Goal: Task Accomplishment & Management: Use online tool/utility

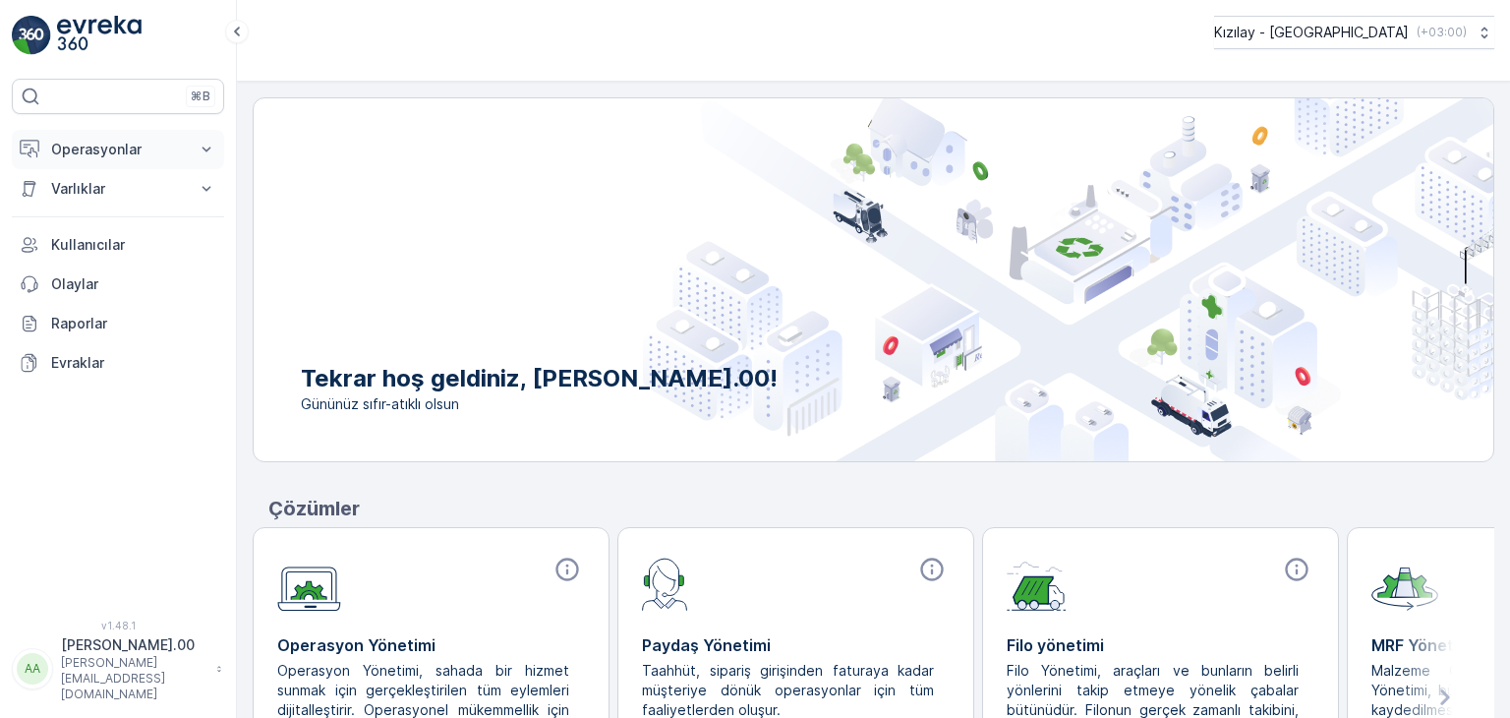
click at [191, 136] on button "Operasyonlar" at bounding box center [118, 149] width 212 height 39
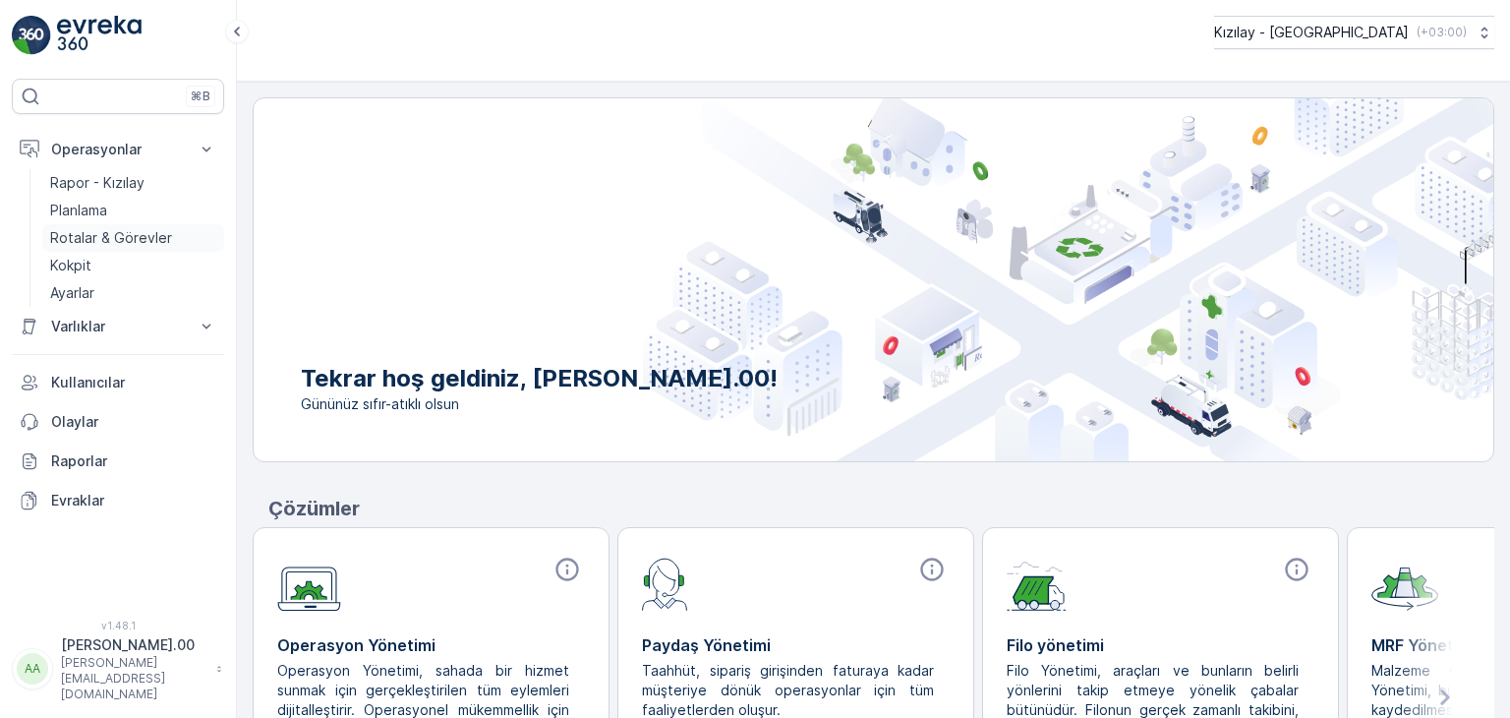
click at [145, 229] on p "Rotalar & Görevler" at bounding box center [111, 238] width 122 height 20
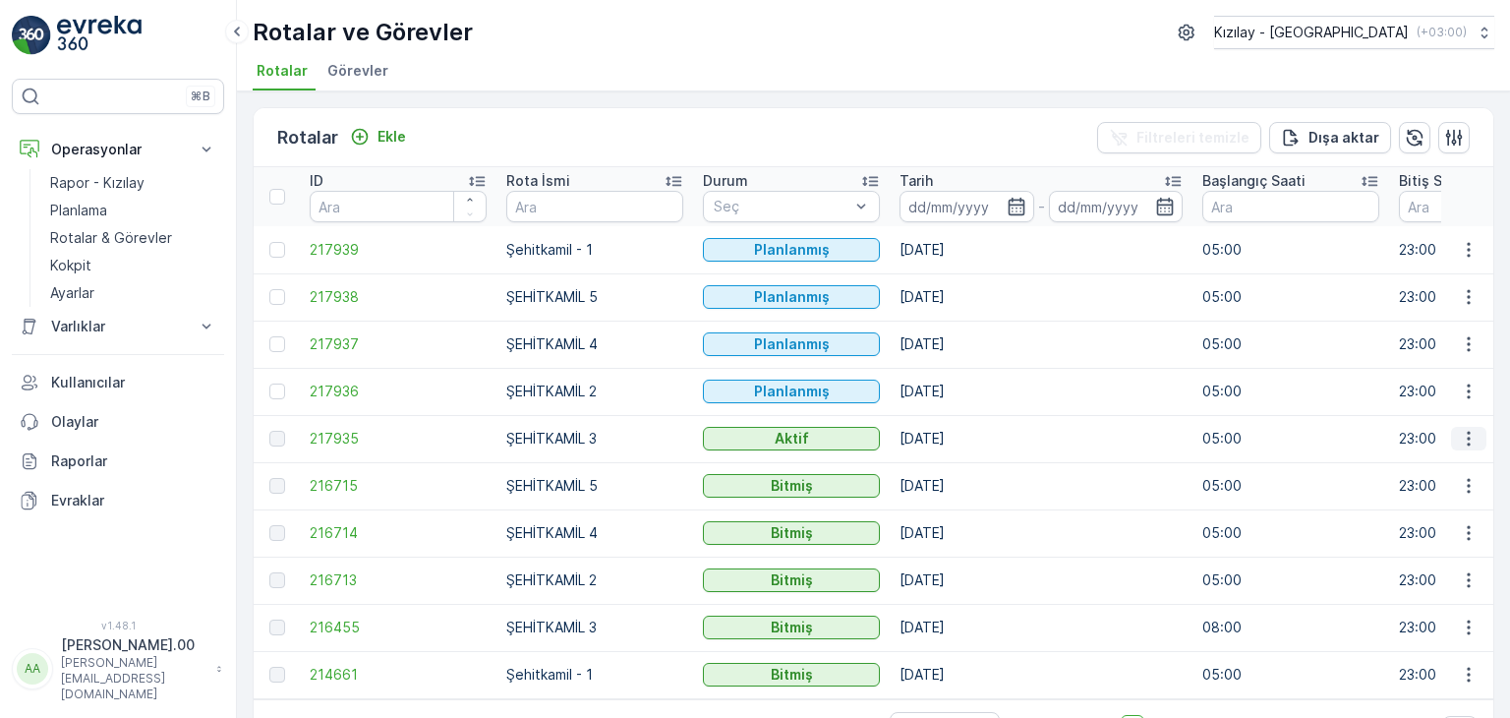
click at [1459, 437] on icon "button" at bounding box center [1469, 439] width 20 height 20
click at [1450, 489] on span "Rota Takibini Görüntüle" at bounding box center [1422, 495] width 154 height 20
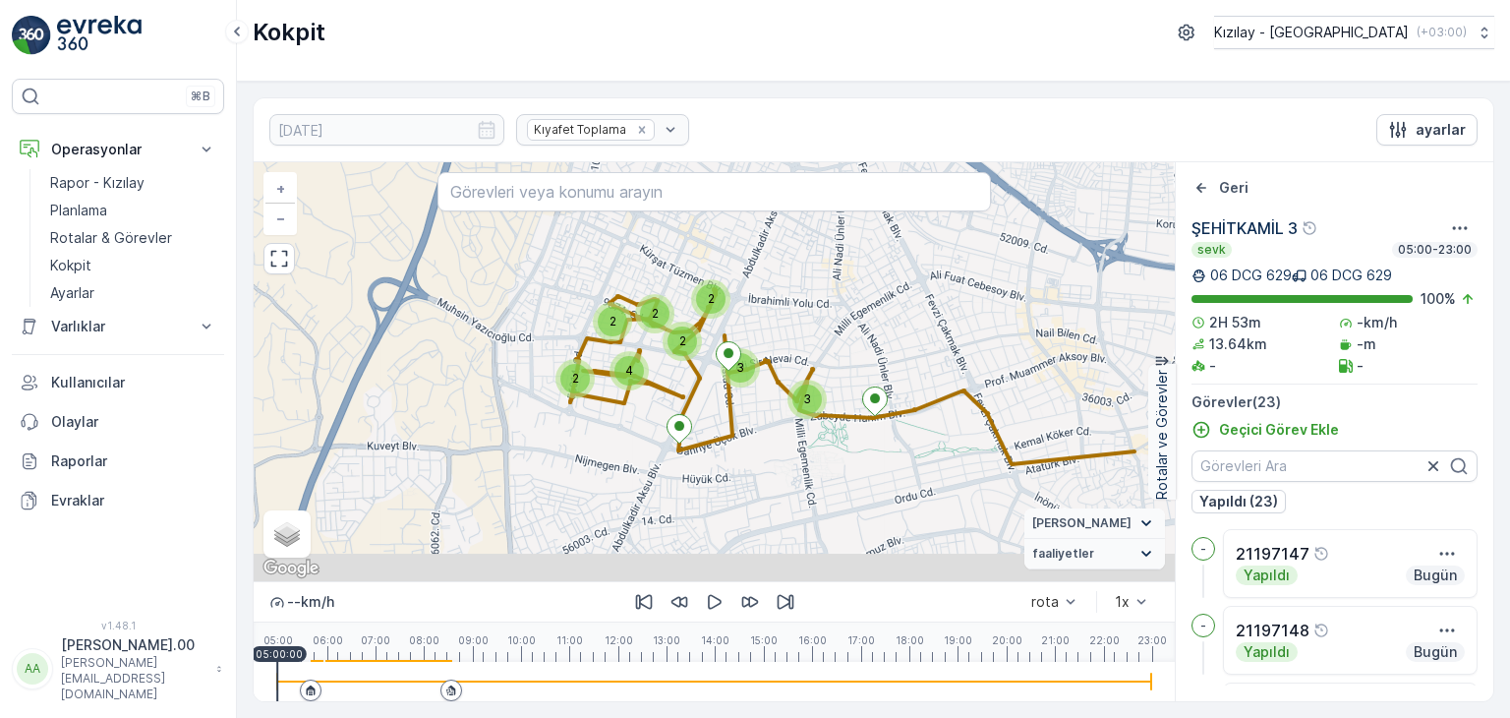
drag, startPoint x: 707, startPoint y: 489, endPoint x: 660, endPoint y: 337, distance: 158.6
click at [659, 338] on div "2 2 2 2 3 3 2 4 + − Uydu Yol haritası Arazi Karışık Leaflet Klavye kısayolları …" at bounding box center [714, 371] width 921 height 419
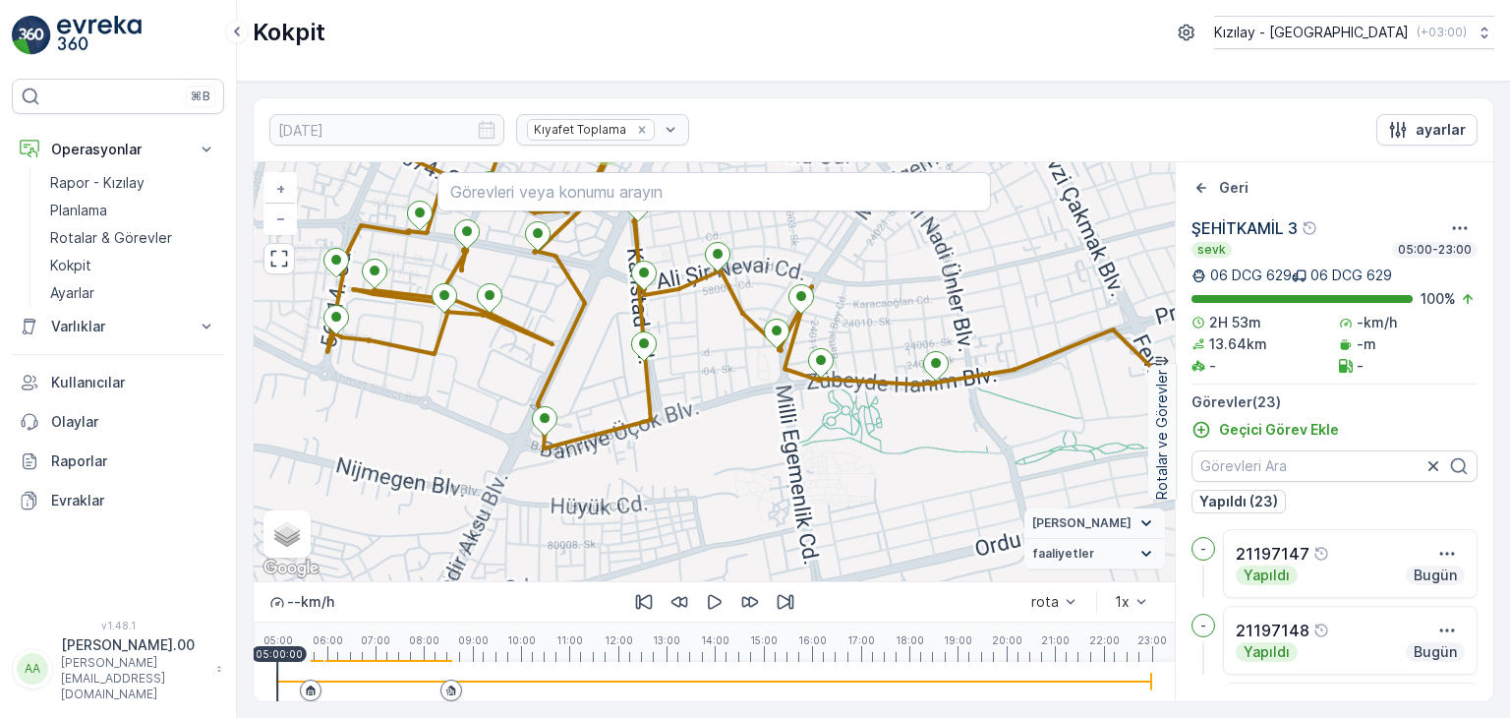
drag, startPoint x: 715, startPoint y: 392, endPoint x: 775, endPoint y: 451, distance: 84.1
click at [771, 452] on div "2 2 2 3 3 2 4 2 + − Uydu Yol haritası Arazi Karışık Leaflet Klavye kısayolları …" at bounding box center [714, 371] width 921 height 419
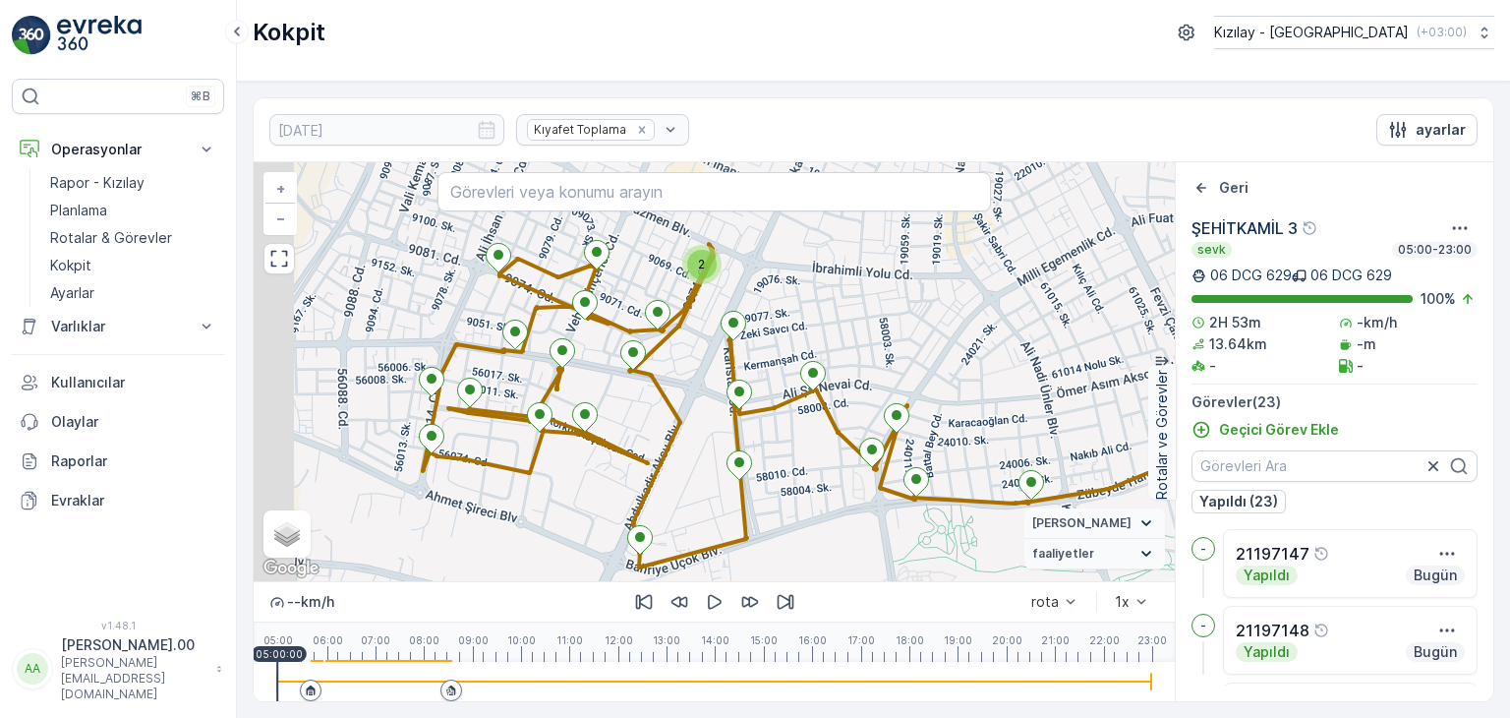
drag, startPoint x: 519, startPoint y: 387, endPoint x: 633, endPoint y: 478, distance: 145.5
click at [552, 432] on icon at bounding box center [540, 416] width 26 height 29
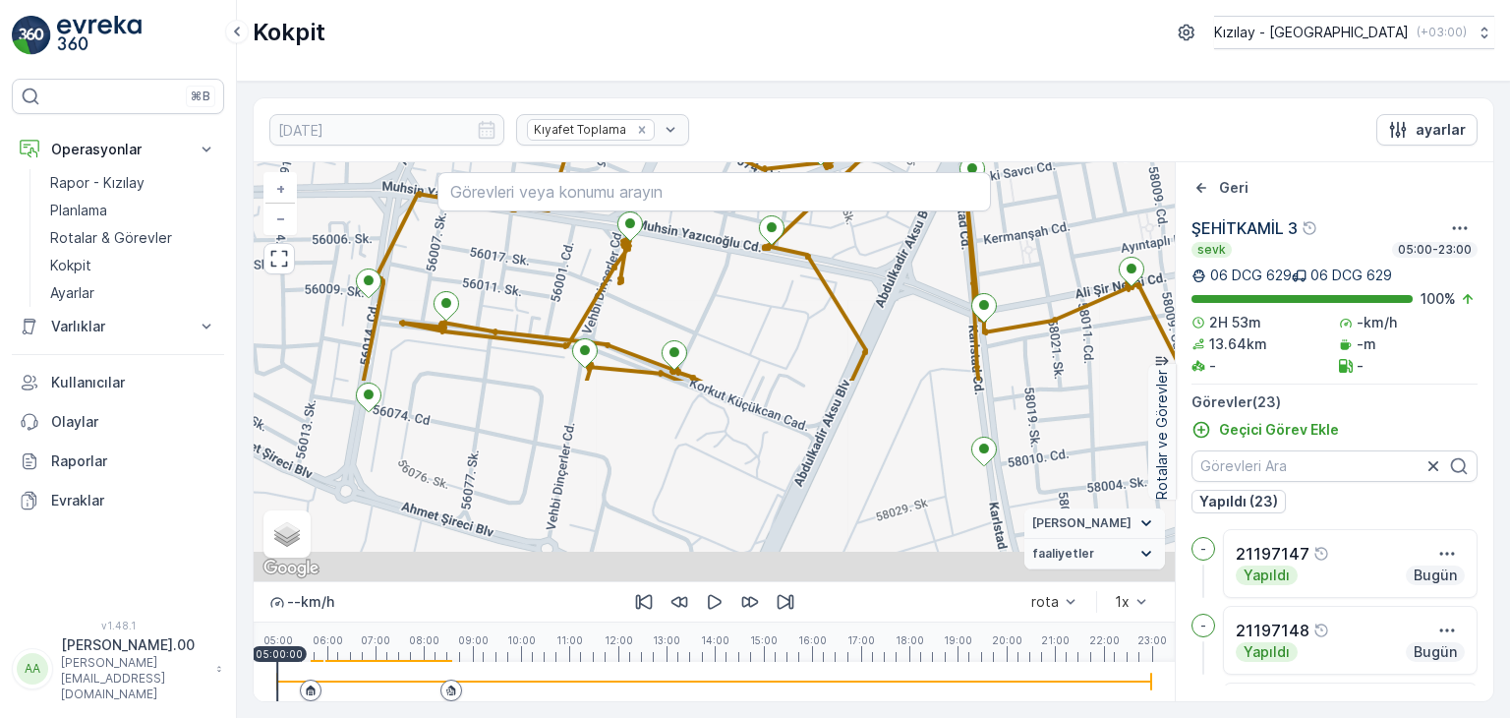
drag, startPoint x: 794, startPoint y: 308, endPoint x: 830, endPoint y: 221, distance: 93.5
click at [829, 223] on div "+ − Uydu Yol haritası Arazi Karışık Leaflet Klavye kısayolları Harita Verileri …" at bounding box center [714, 371] width 921 height 419
